Goal: Task Accomplishment & Management: Use online tool/utility

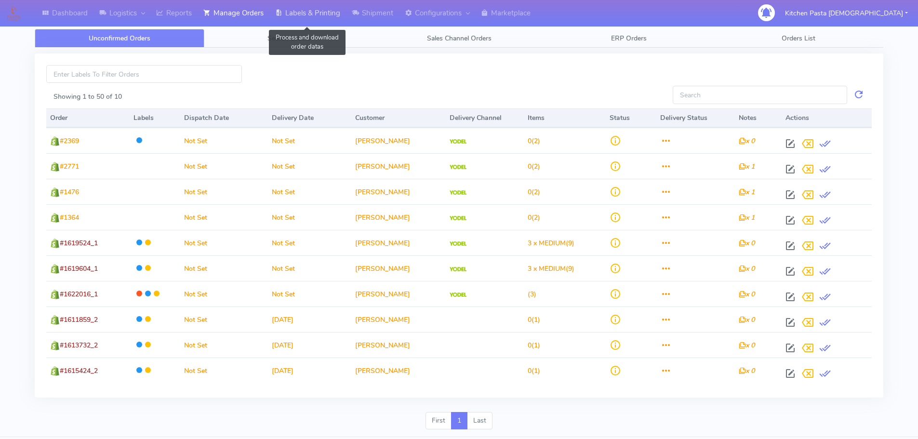
drag, startPoint x: 311, startPoint y: 17, endPoint x: 341, endPoint y: 22, distance: 29.8
click at [311, 17] on link "Labels & Printing" at bounding box center [307, 13] width 77 height 27
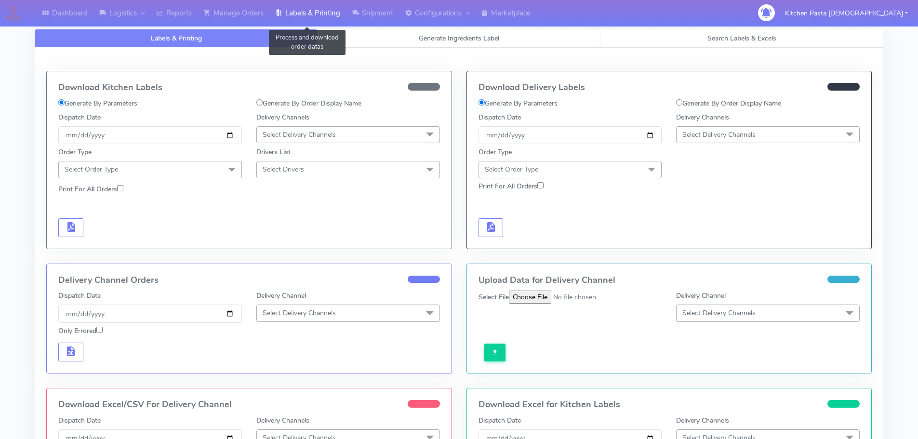
select select
click at [377, 39] on link "Generate Ingredients Label" at bounding box center [459, 38] width 283 height 19
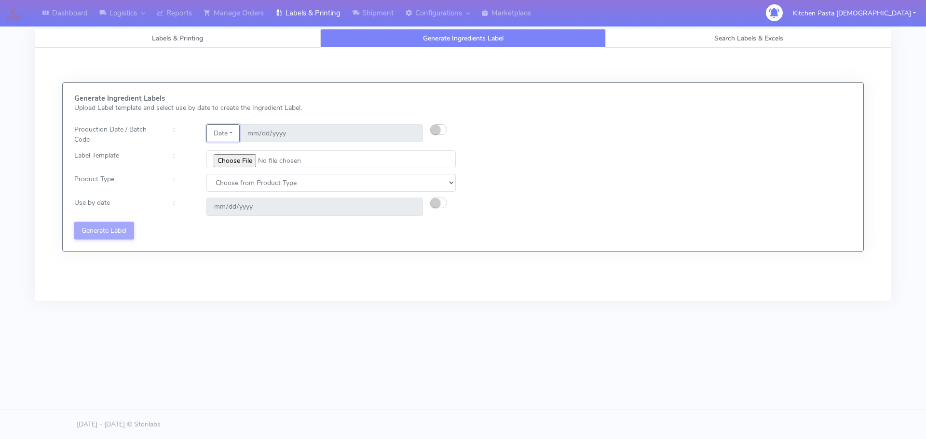
click at [227, 130] on button "Date" at bounding box center [222, 133] width 33 height 18
click at [232, 152] on link "Code" at bounding box center [245, 153] width 76 height 16
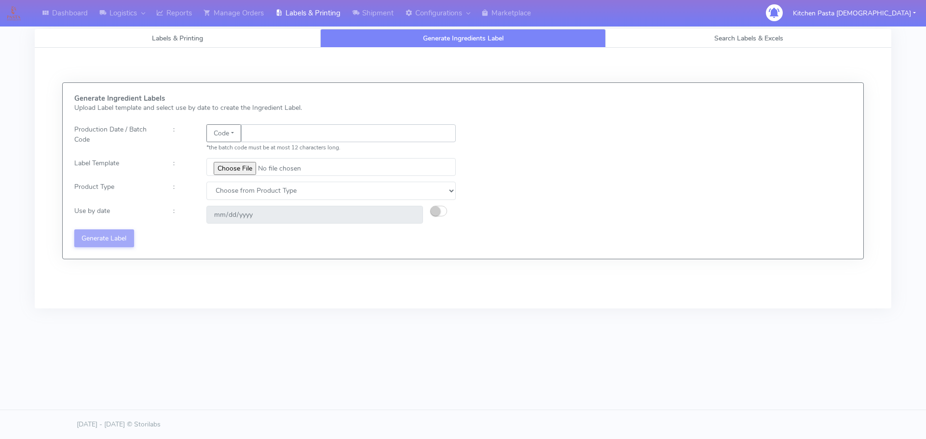
click at [257, 133] on input "text" at bounding box center [348, 133] width 215 height 18
type input "25246"
click at [239, 169] on input "file" at bounding box center [330, 167] width 249 height 18
type input "C:\fakepath\Pasta Evangelists truffle mac & cheese for 1_V2.jpg"
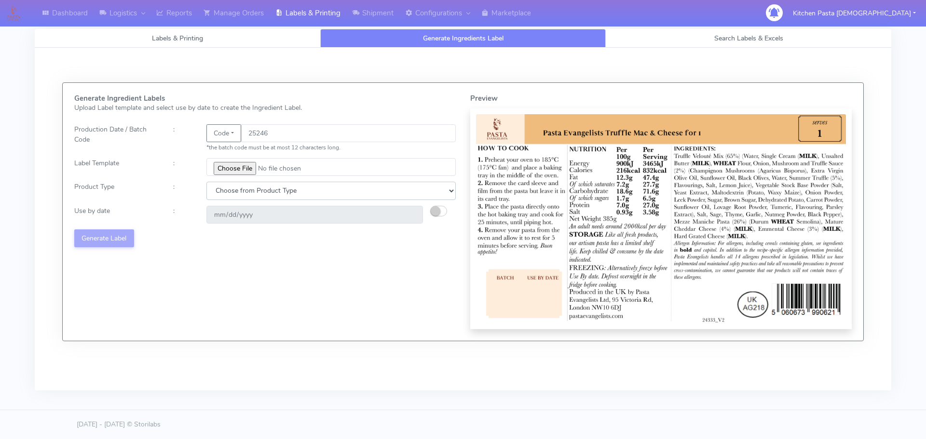
click at [244, 191] on select "Choose from Product Type ECOM ERETAIL CIRCULAR CIRC_DESERTS LASAGNE" at bounding box center [330, 191] width 249 height 18
select select "4"
click at [206, 182] on select "Choose from Product Type ECOM ERETAIL CIRCULAR CIRC_DESERTS LASAGNE" at bounding box center [330, 191] width 249 height 18
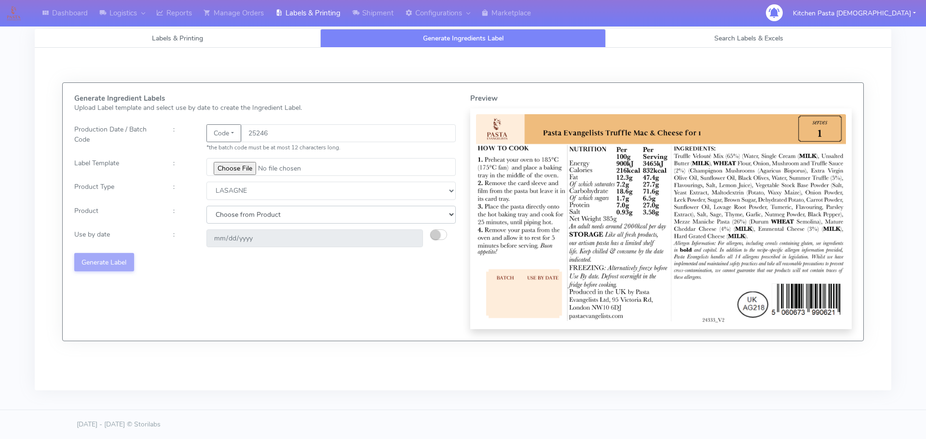
drag, startPoint x: 230, startPoint y: 215, endPoint x: 231, endPoint y: 223, distance: 7.8
click at [230, 215] on select "Choose from Product LASAGNE" at bounding box center [330, 215] width 249 height 18
select select "0"
click at [206, 206] on select "Choose from Product LASAGNE" at bounding box center [330, 215] width 249 height 18
click at [439, 231] on small "button" at bounding box center [435, 235] width 10 height 10
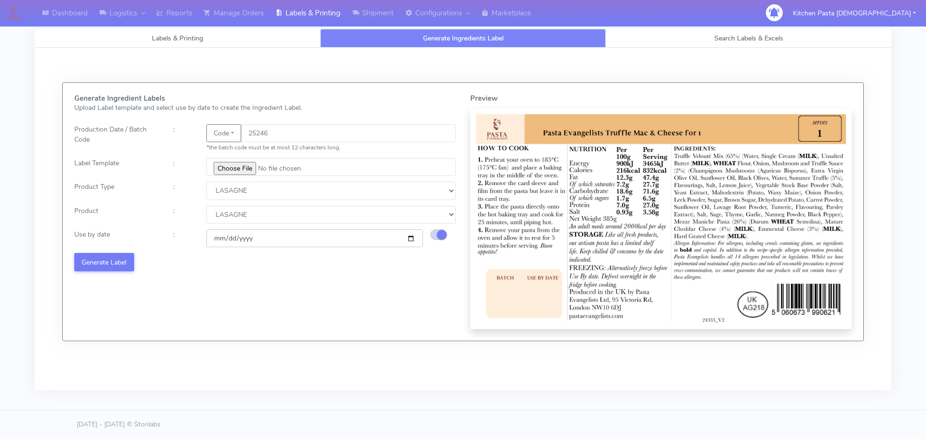
click at [410, 239] on input "[DATE]" at bounding box center [314, 238] width 216 height 18
type input "[DATE]"
click at [89, 259] on button "Generate Label" at bounding box center [104, 262] width 60 height 18
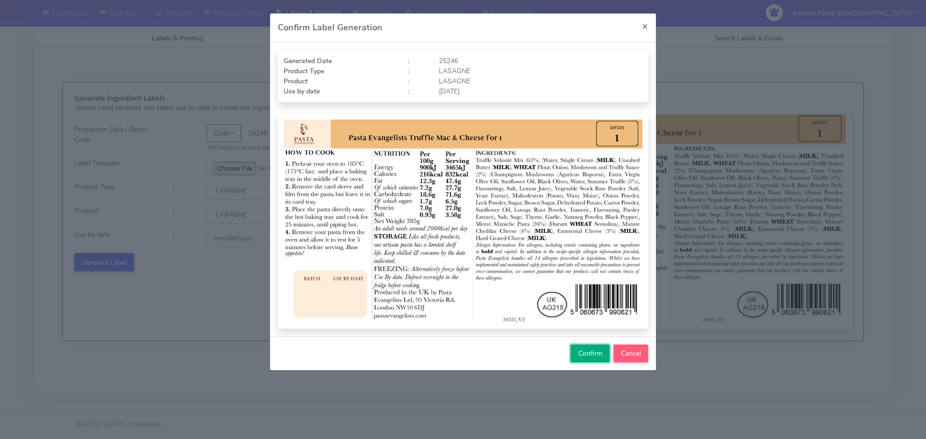
click at [596, 350] on span "Confirm" at bounding box center [590, 353] width 24 height 9
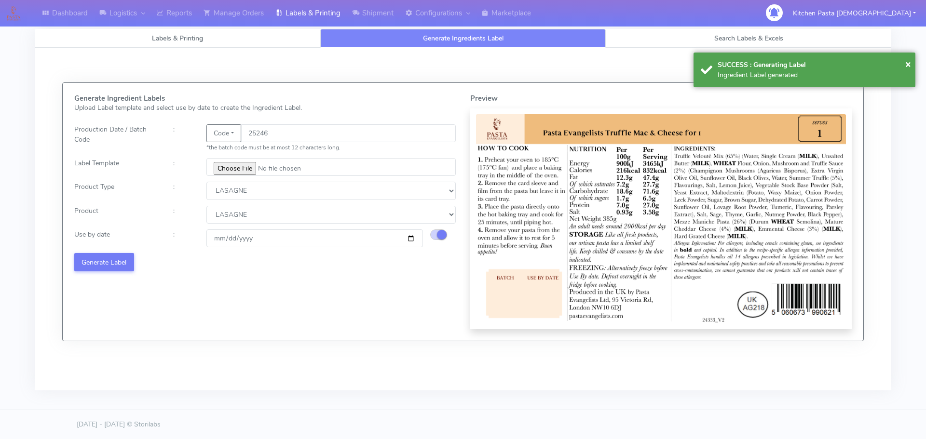
select select
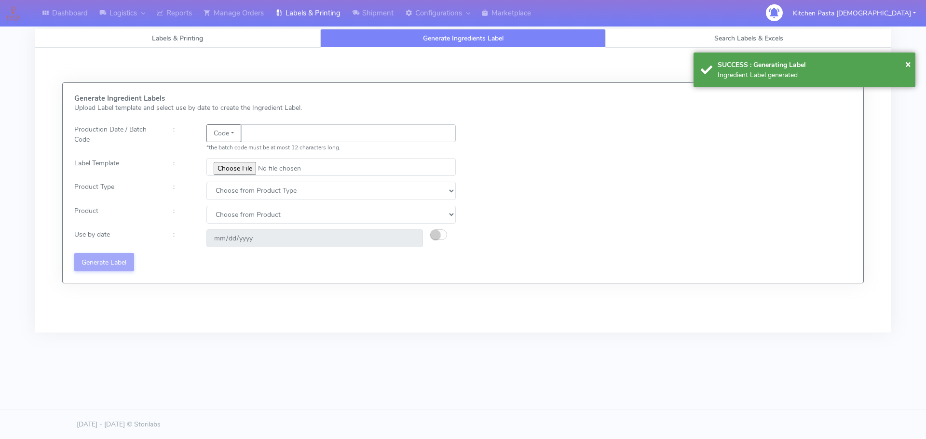
click at [261, 131] on input "text" at bounding box center [348, 133] width 215 height 18
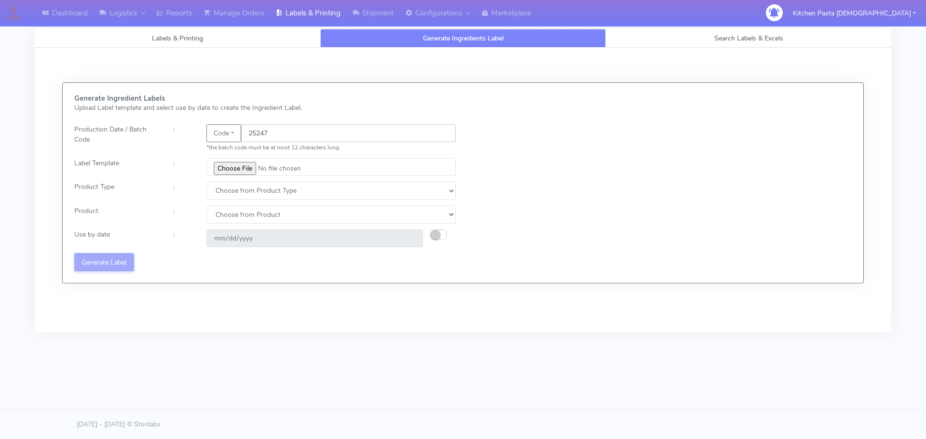
type input "25247"
click at [242, 176] on div "Generate Ingredient Labels Upload Label template and select use by date to crea…" at bounding box center [265, 182] width 396 height 177
click at [240, 162] on input "file" at bounding box center [330, 167] width 249 height 18
type input "C:\fakepath\Beef & Chianti Lasagne 1 v3.jpg"
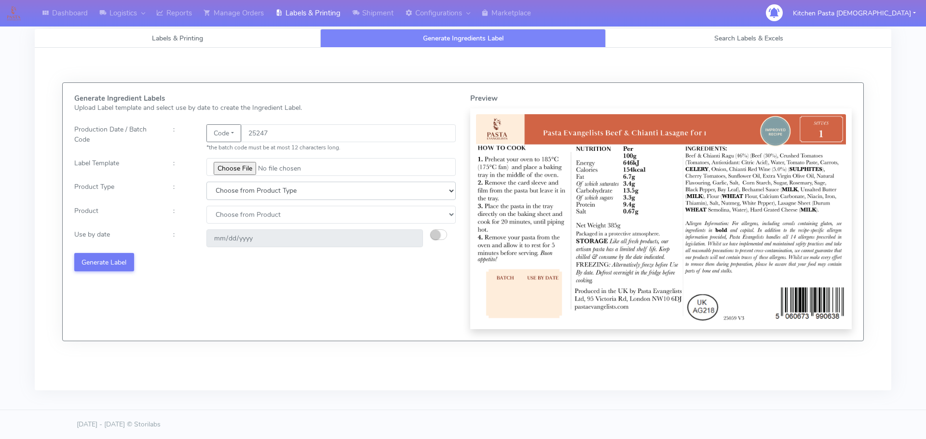
click at [211, 191] on select "Choose from Product Type ECOM ERETAIL CIRCULAR CIRC_DESERTS LASAGNE" at bounding box center [330, 191] width 249 height 18
select select "4"
click at [206, 182] on select "Choose from Product Type ECOM ERETAIL CIRCULAR CIRC_DESERTS LASAGNE" at bounding box center [330, 191] width 249 height 18
drag, startPoint x: 222, startPoint y: 215, endPoint x: 226, endPoint y: 222, distance: 8.4
click at [222, 215] on select "Choose from Product LASAGNE" at bounding box center [330, 215] width 249 height 18
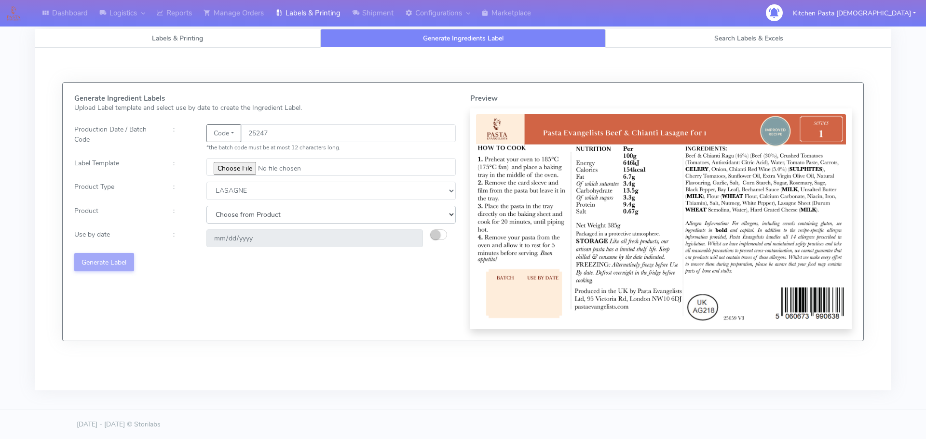
select select "0"
click at [206, 206] on select "Choose from Product LASAGNE" at bounding box center [330, 215] width 249 height 18
click at [431, 233] on small "button" at bounding box center [435, 235] width 10 height 10
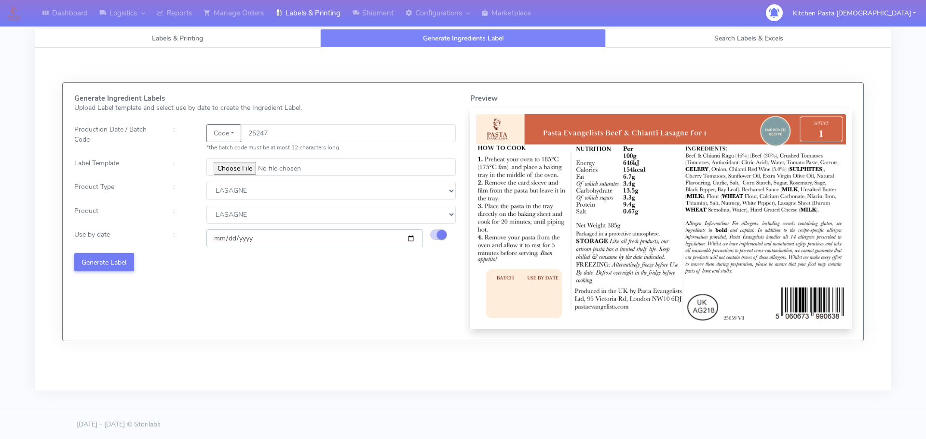
click at [414, 239] on input "[DATE]" at bounding box center [314, 238] width 216 height 18
type input "[DATE]"
click at [97, 263] on button "Generate Label" at bounding box center [104, 262] width 60 height 18
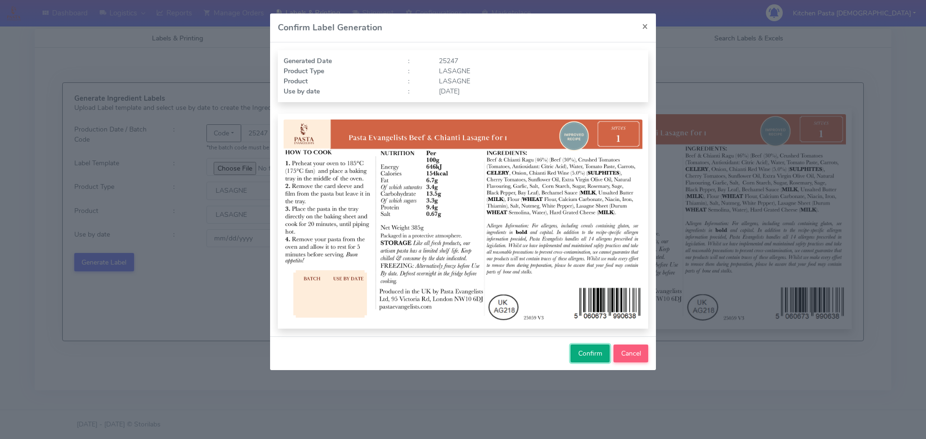
click at [575, 350] on button "Confirm" at bounding box center [589, 354] width 39 height 18
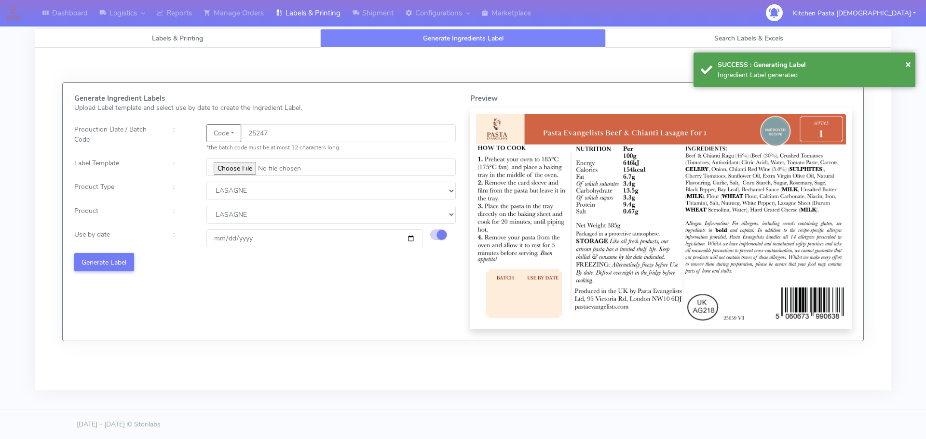
select select
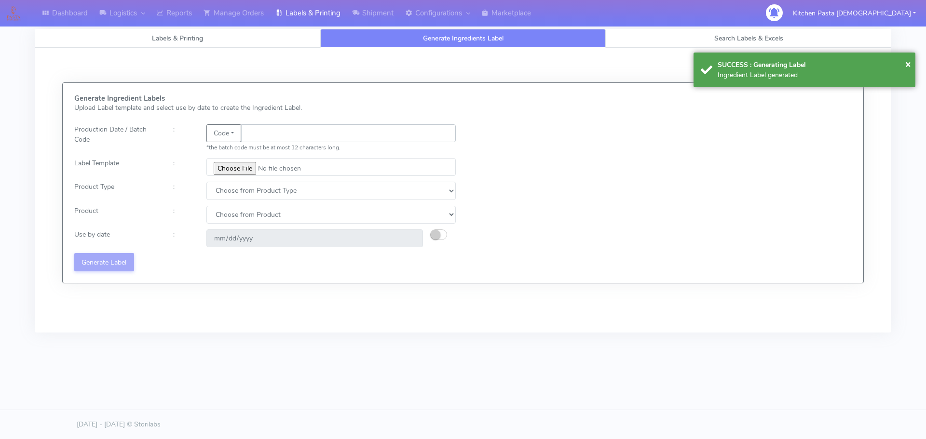
click at [267, 134] on input "text" at bounding box center [348, 133] width 215 height 18
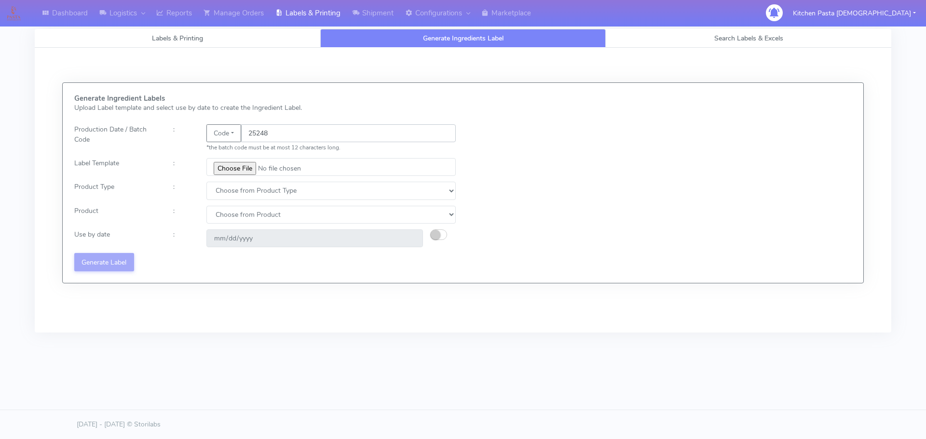
type input "25248"
click at [237, 167] on input "file" at bounding box center [330, 167] width 249 height 18
type input "C:\fakepath\Spicy Prawn Mac and Cheese v1.jpg"
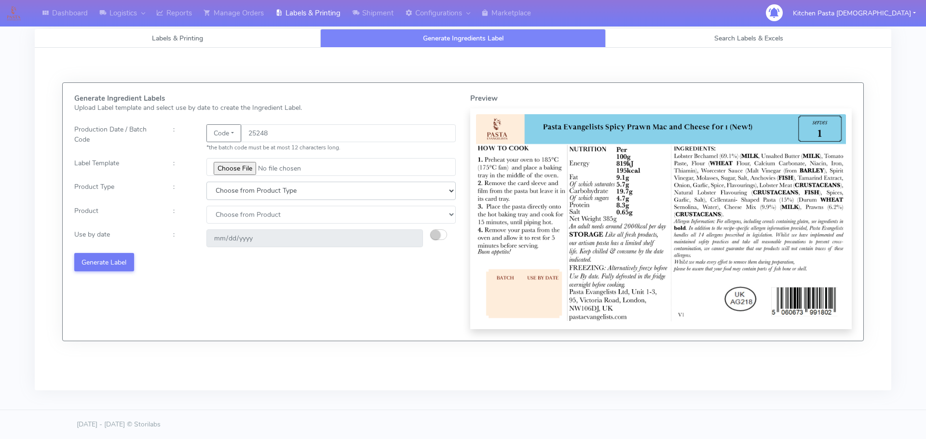
drag, startPoint x: 219, startPoint y: 188, endPoint x: 220, endPoint y: 196, distance: 8.3
click at [219, 188] on select "Choose from Product Type ECOM ERETAIL CIRCULAR CIRC_DESERTS LASAGNE" at bounding box center [330, 191] width 249 height 18
select select "4"
click at [206, 182] on select "Choose from Product Type ECOM ERETAIL CIRCULAR CIRC_DESERTS LASAGNE" at bounding box center [330, 191] width 249 height 18
click at [222, 217] on select "Choose from Product LASAGNE" at bounding box center [330, 215] width 249 height 18
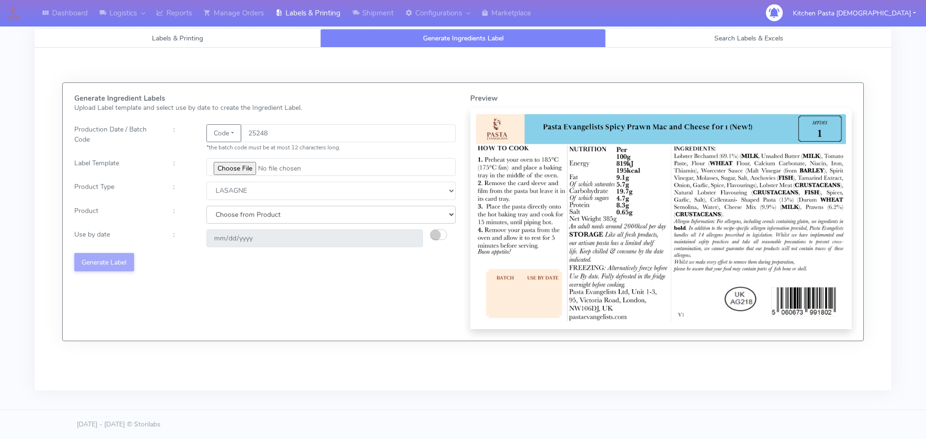
select select "0"
click at [206, 206] on select "Choose from Product LASAGNE" at bounding box center [330, 215] width 249 height 18
click at [437, 231] on small "button" at bounding box center [435, 235] width 10 height 10
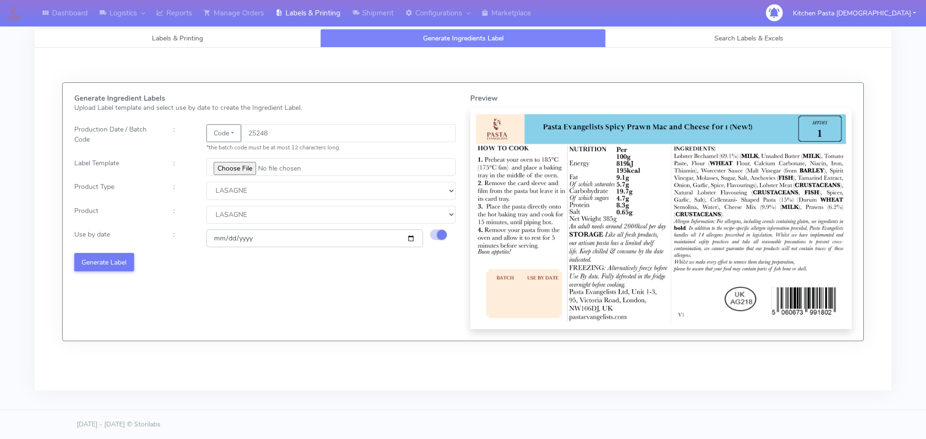
click at [410, 237] on input "[DATE]" at bounding box center [314, 238] width 216 height 18
type input "[DATE]"
click at [68, 260] on div "Generate Ingredient Labels Upload Label template and select use by date to crea…" at bounding box center [265, 211] width 396 height 235
click at [88, 259] on button "Generate Label" at bounding box center [104, 262] width 60 height 18
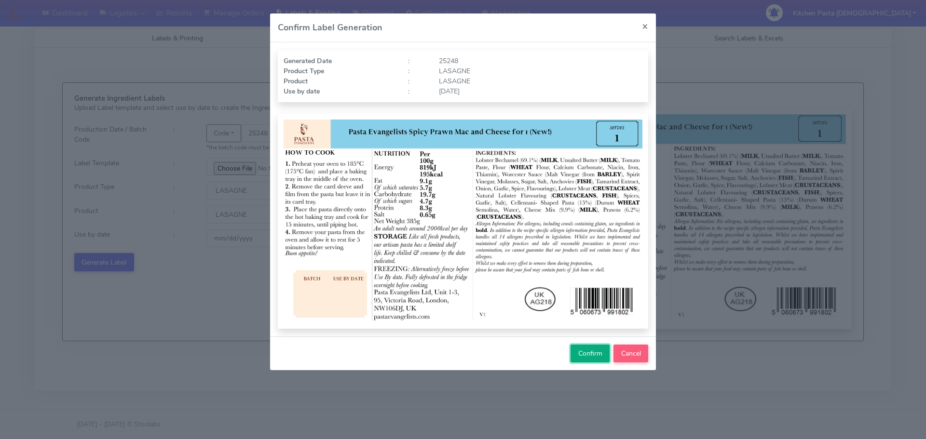
click at [582, 351] on span "Confirm" at bounding box center [590, 353] width 24 height 9
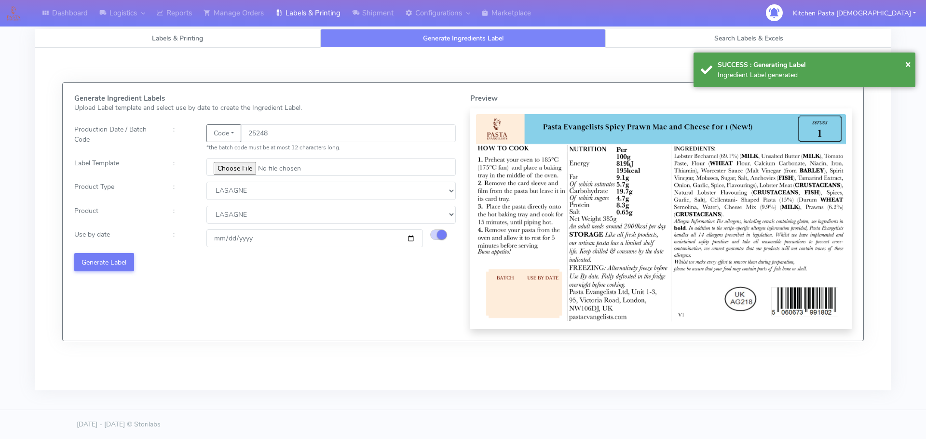
select select
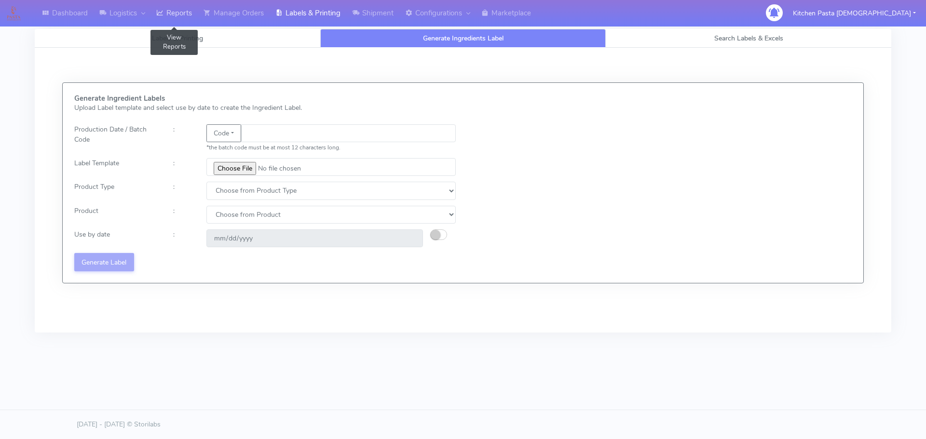
drag, startPoint x: 185, startPoint y: 12, endPoint x: 189, endPoint y: 13, distance: 5.0
click at [185, 12] on link "Reports" at bounding box center [173, 13] width 47 height 27
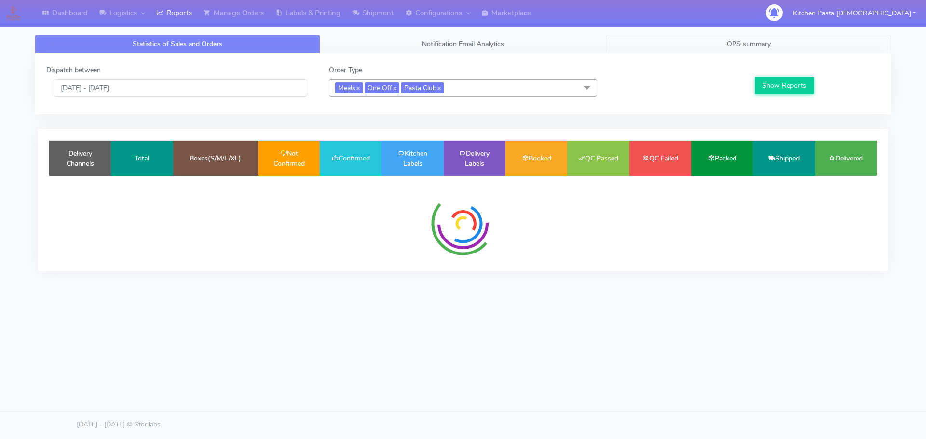
click at [672, 45] on link "OPS summary" at bounding box center [747, 44] width 285 height 19
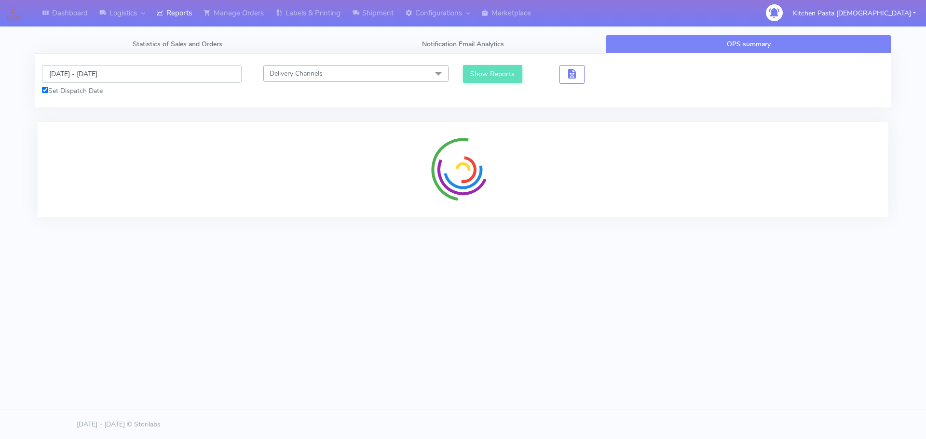
click at [73, 73] on input "[DATE] - [DATE]" at bounding box center [142, 74] width 200 height 18
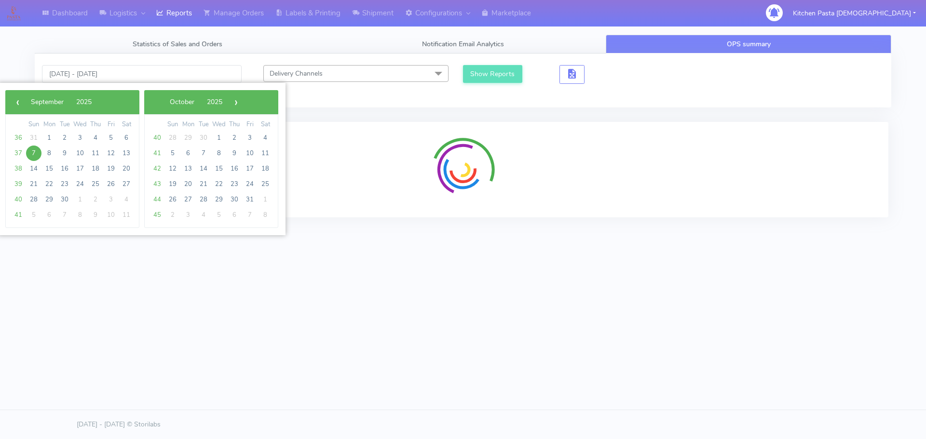
click at [35, 152] on span "7" at bounding box center [33, 153] width 15 height 15
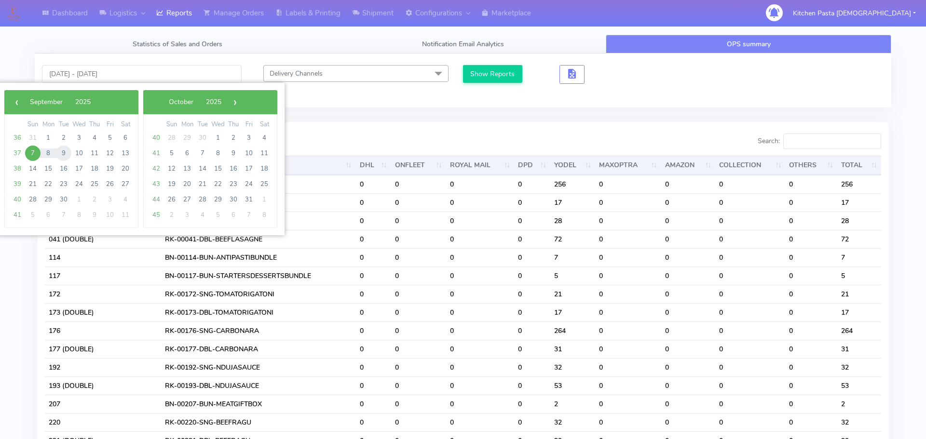
click at [58, 154] on span "9" at bounding box center [63, 153] width 15 height 15
type input "[DATE] - [DATE]"
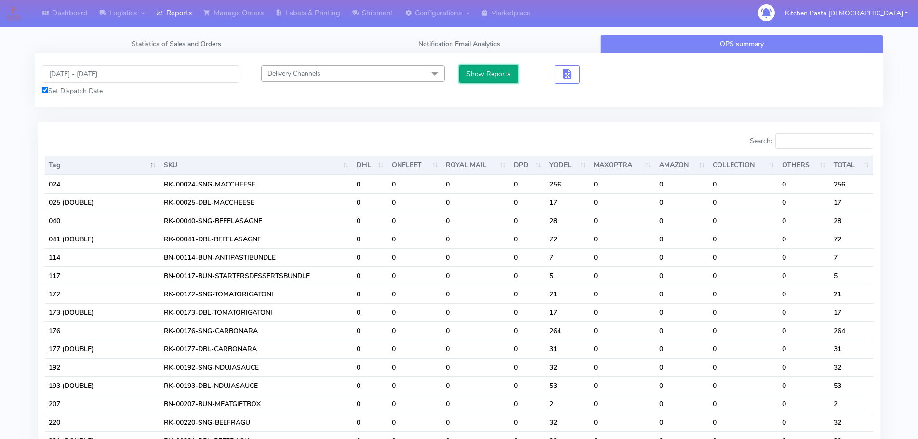
click at [478, 76] on button "Show Reports" at bounding box center [488, 74] width 59 height 18
click at [820, 135] on input "Search:" at bounding box center [825, 141] width 98 height 15
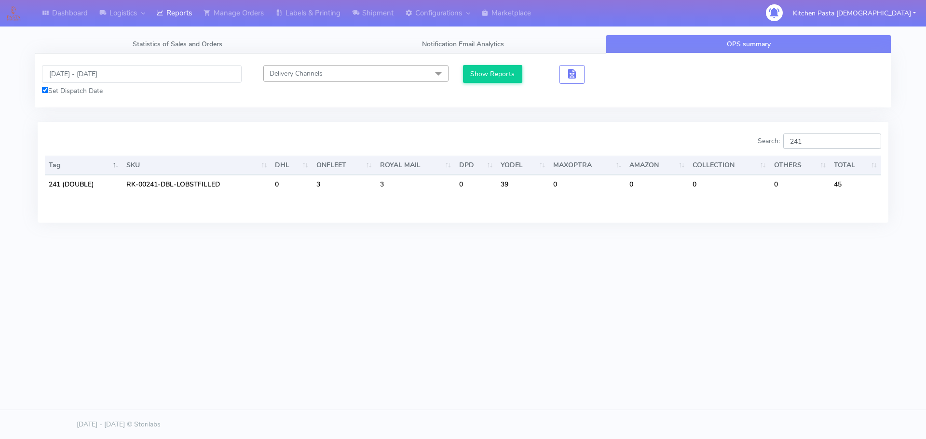
type input "241"
